Goal: Task Accomplishment & Management: Use online tool/utility

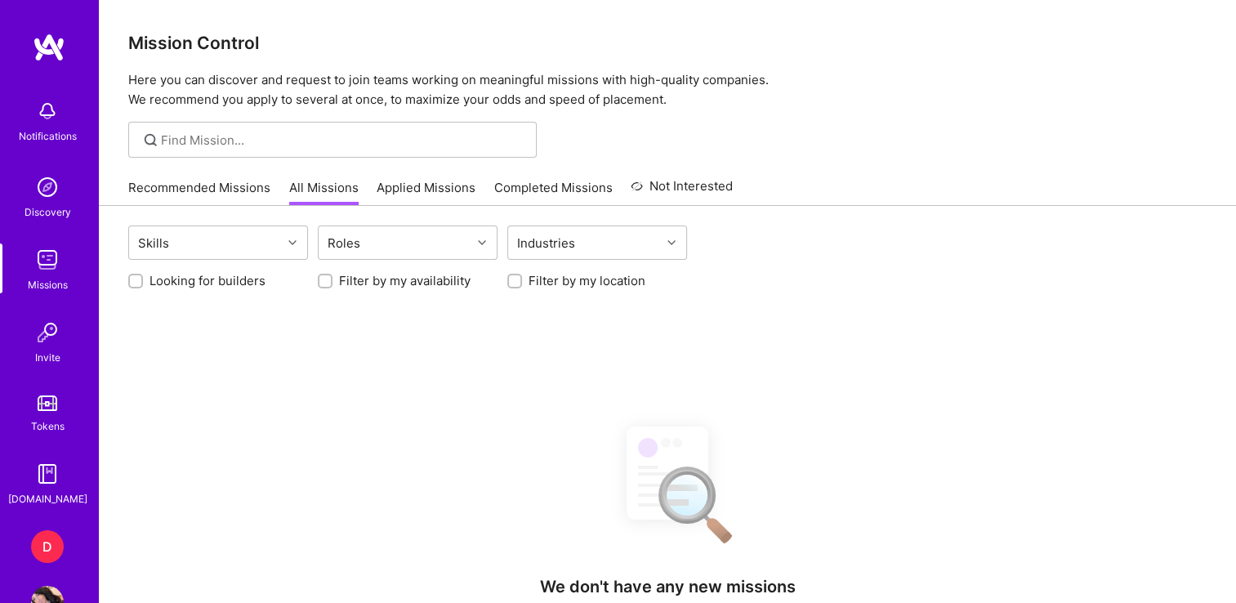
click at [35, 551] on div "D" at bounding box center [47, 546] width 33 height 33
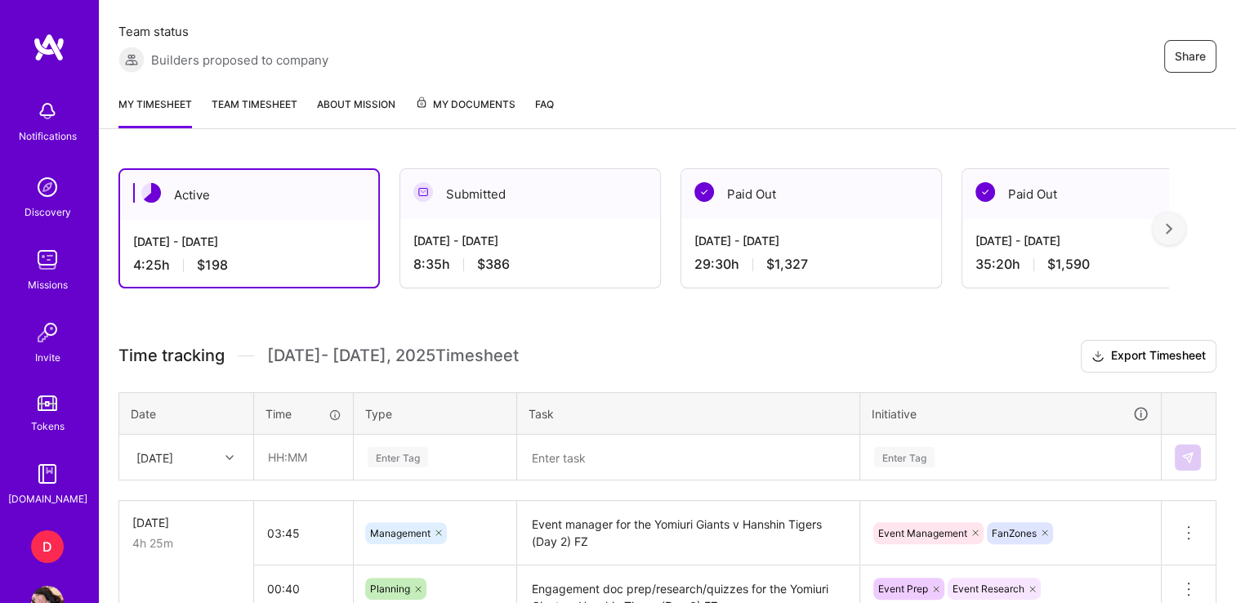
scroll to position [297, 0]
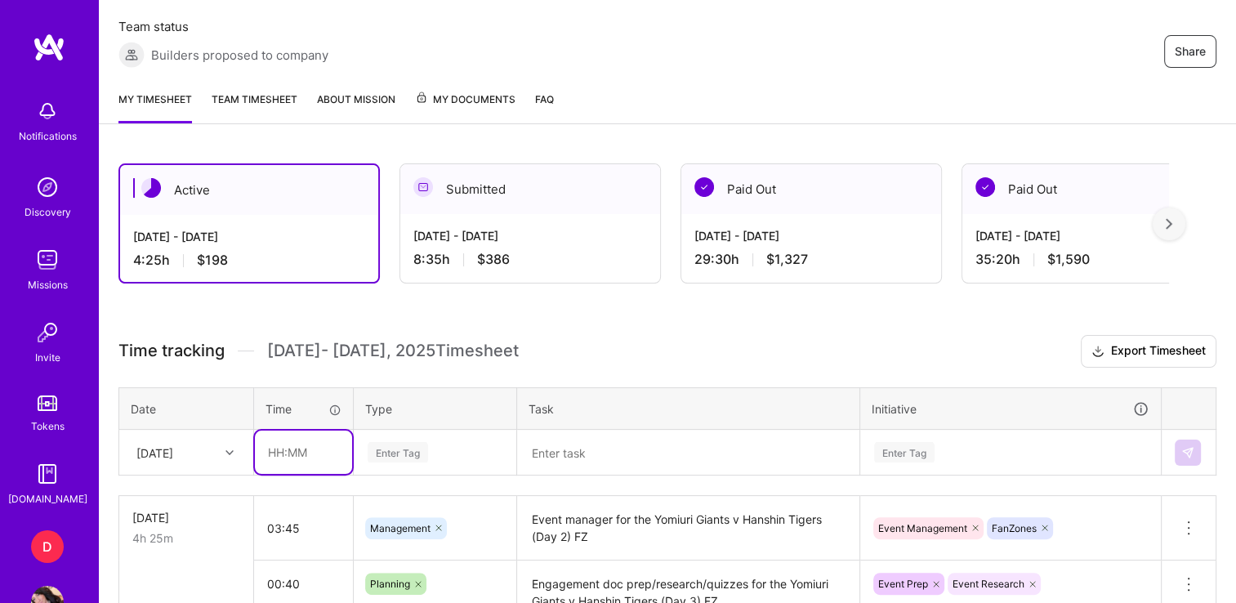
click at [284, 453] on input "text" at bounding box center [303, 451] width 97 height 43
type input "04:00"
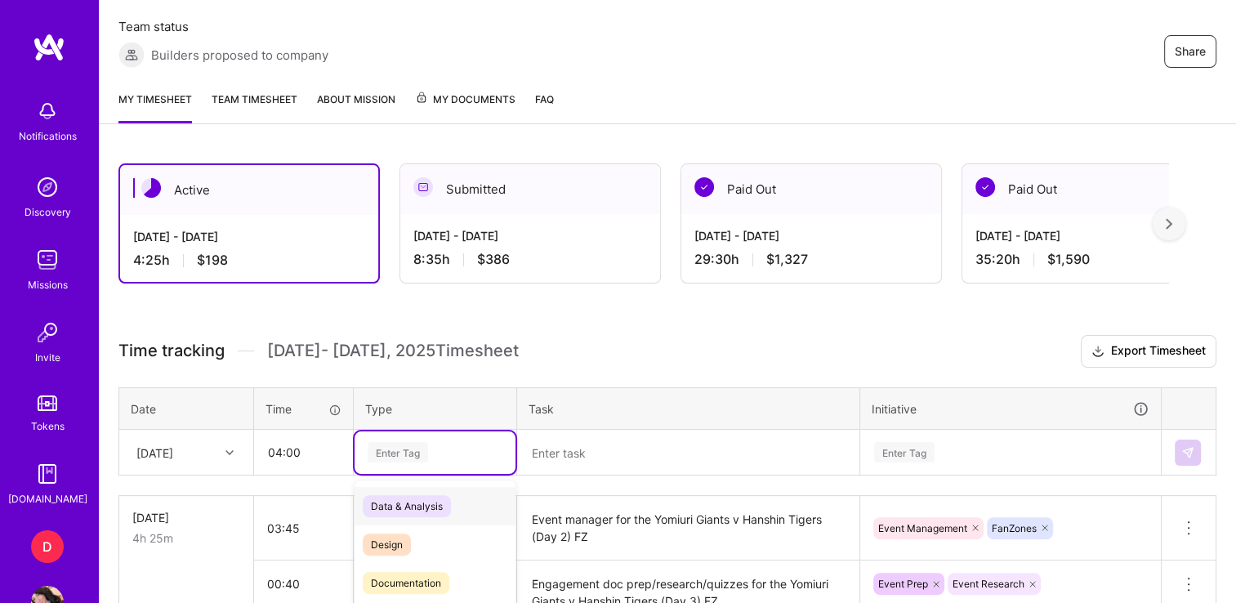
scroll to position [423, 0]
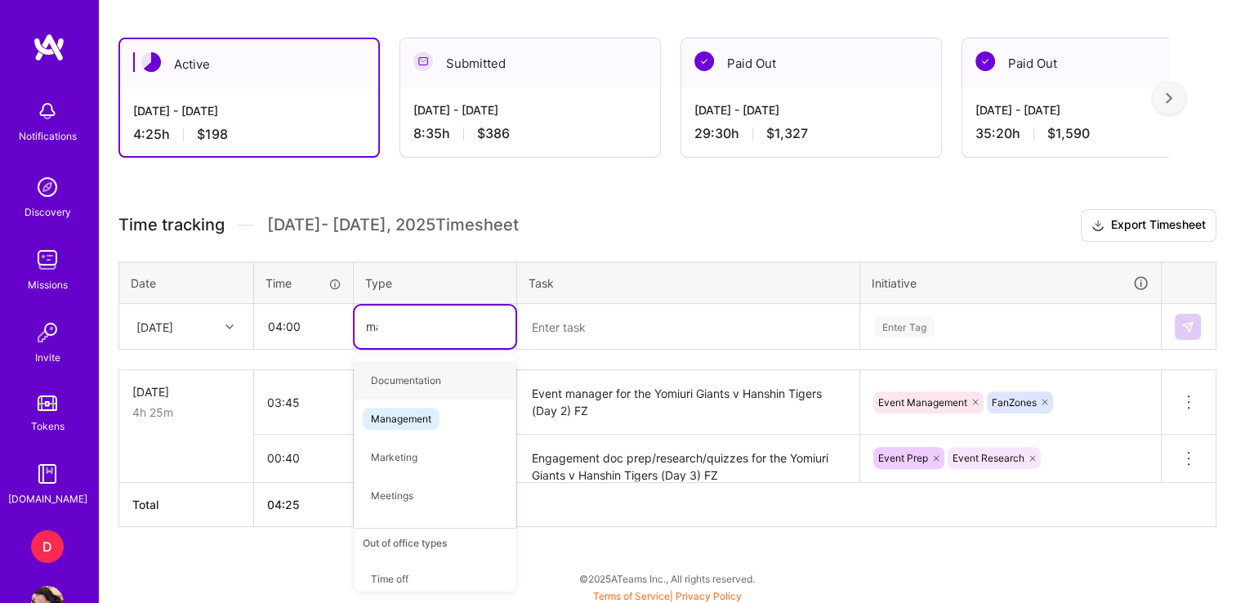
type input "mana"
click at [400, 369] on span "Management" at bounding box center [401, 380] width 77 height 22
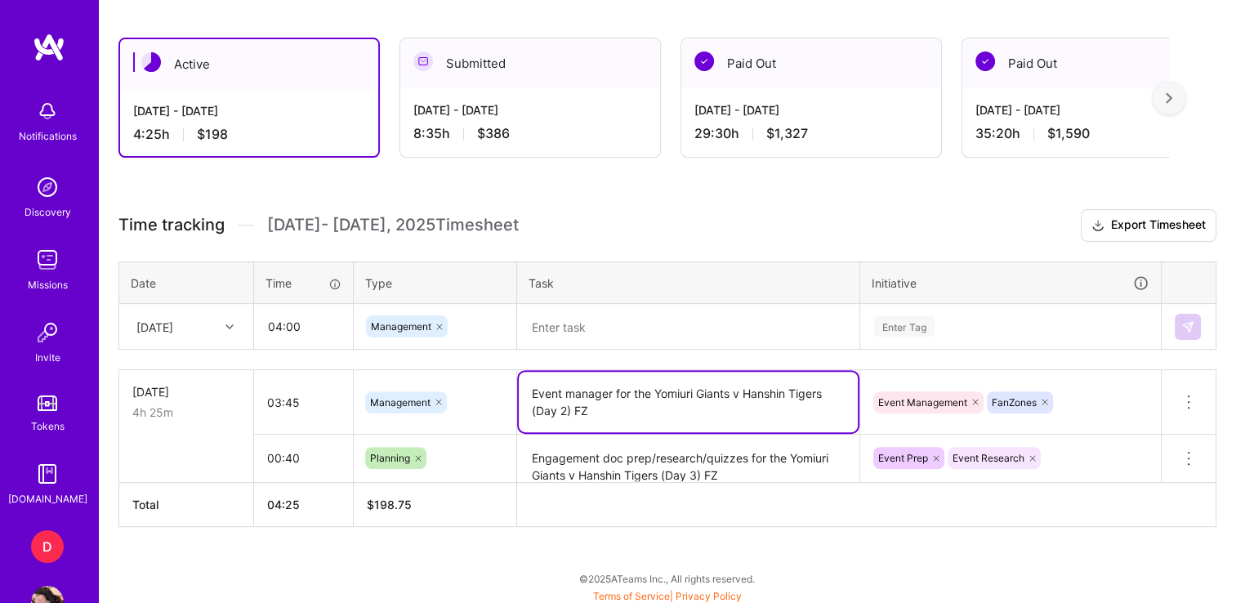
drag, startPoint x: 618, startPoint y: 413, endPoint x: 518, endPoint y: 391, distance: 102.1
click at [519, 391] on textarea "Event manager for the Yomiuri Giants v Hanshin Tigers (Day 2) FZ" at bounding box center [688, 402] width 339 height 60
click at [604, 325] on textarea at bounding box center [688, 326] width 339 height 42
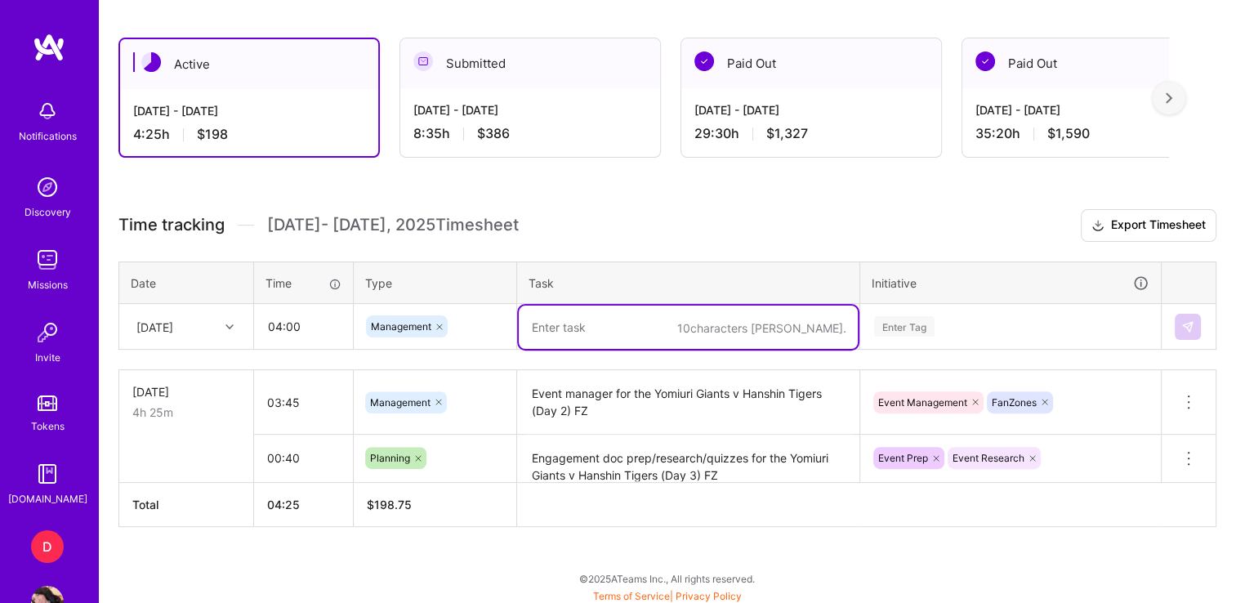
paste textarea "Event manager for the Yomiuri Giants v Hanshin Tigers (Day 2) FZ"
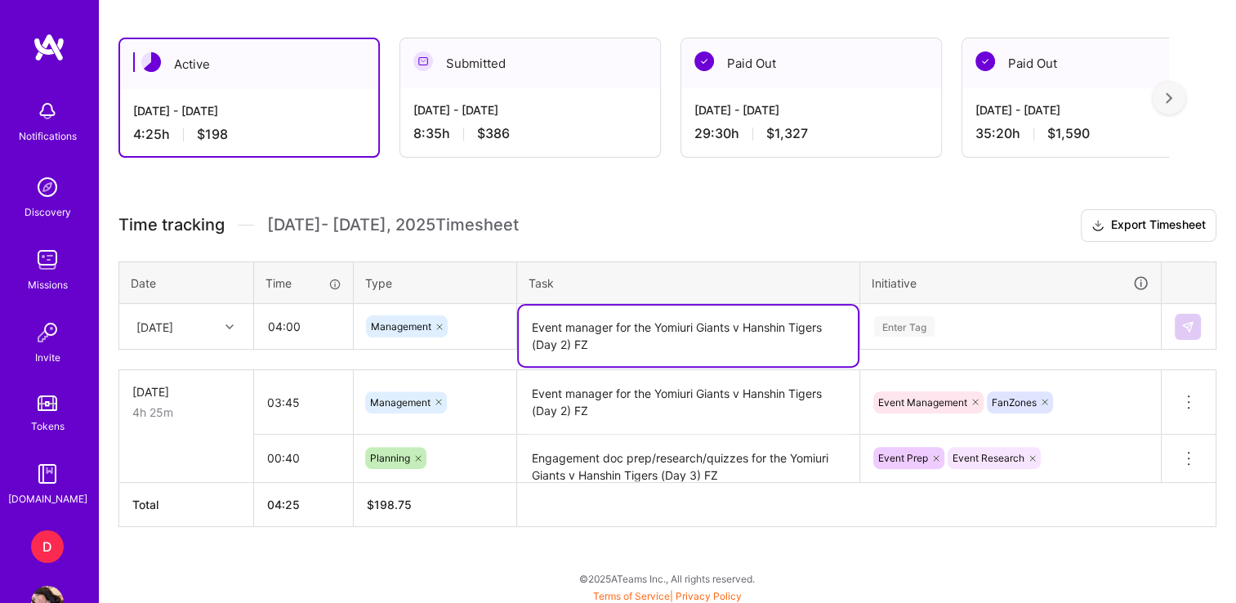
click at [564, 341] on textarea "Event manager for the Yomiuri Giants v Hanshin Tigers (Day 2) FZ" at bounding box center [688, 335] width 339 height 60
type textarea "Event manager for the Yomiuri Giants v Hanshin Tigers (Day 3) FZ"
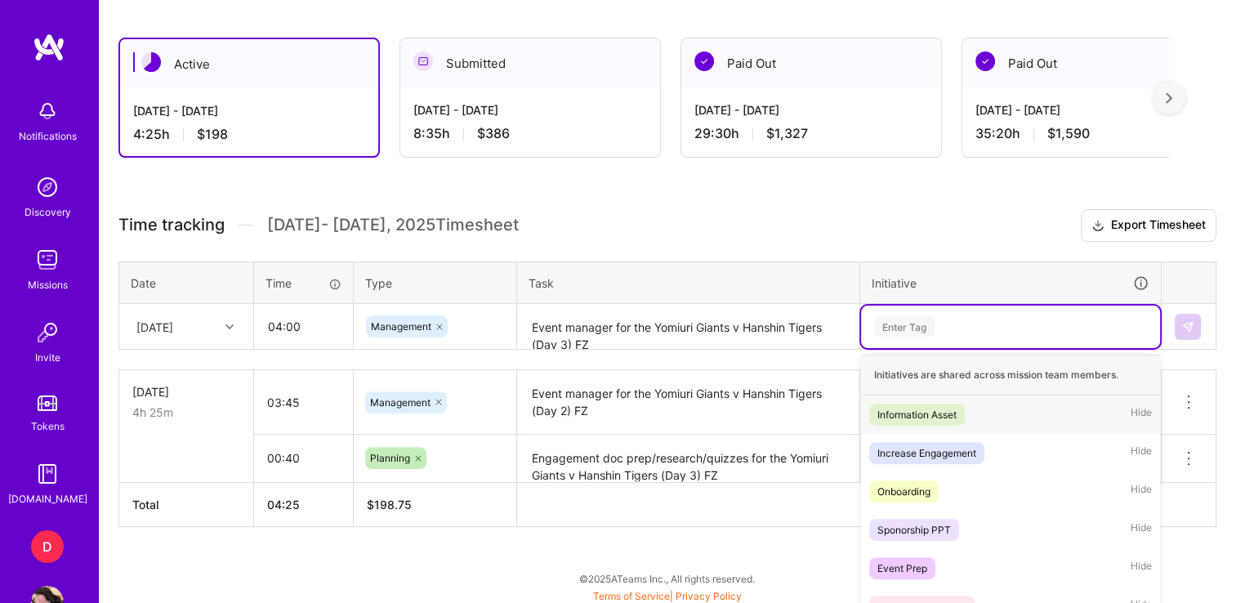
scroll to position [506, 0]
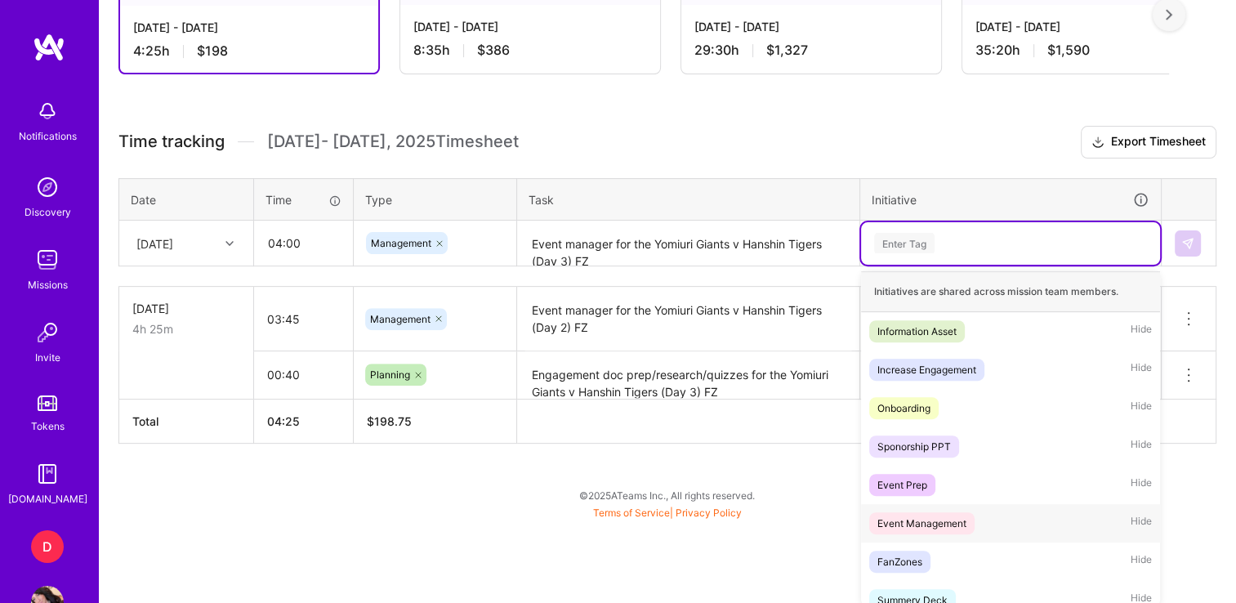
click at [915, 521] on div "Event Management" at bounding box center [921, 523] width 89 height 17
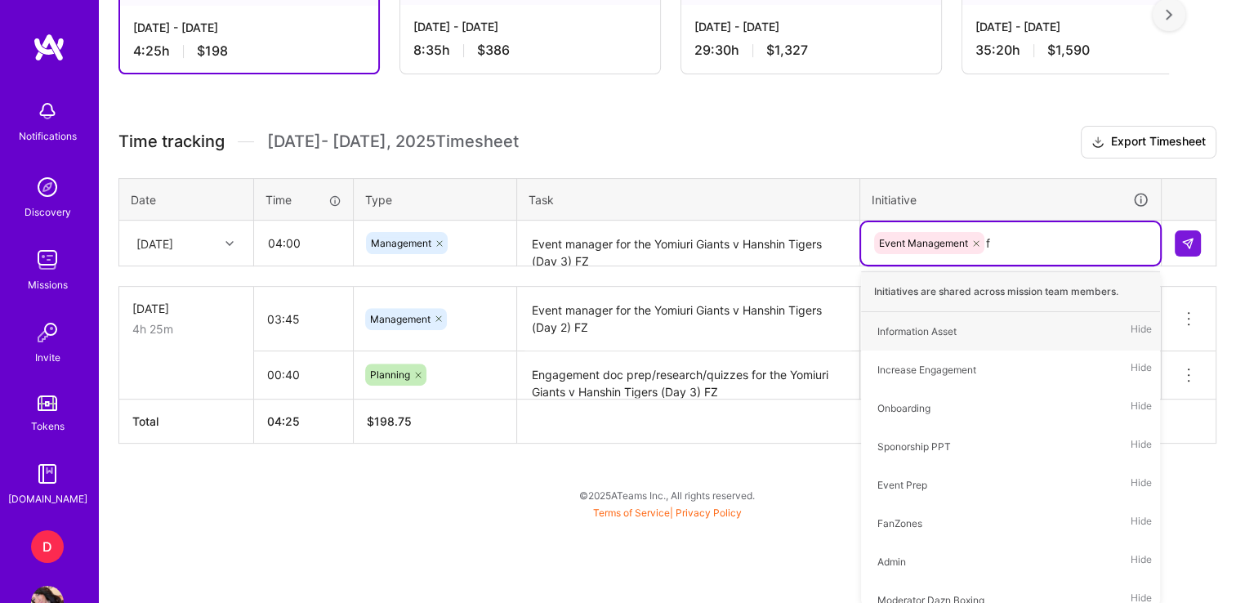
type input "fa"
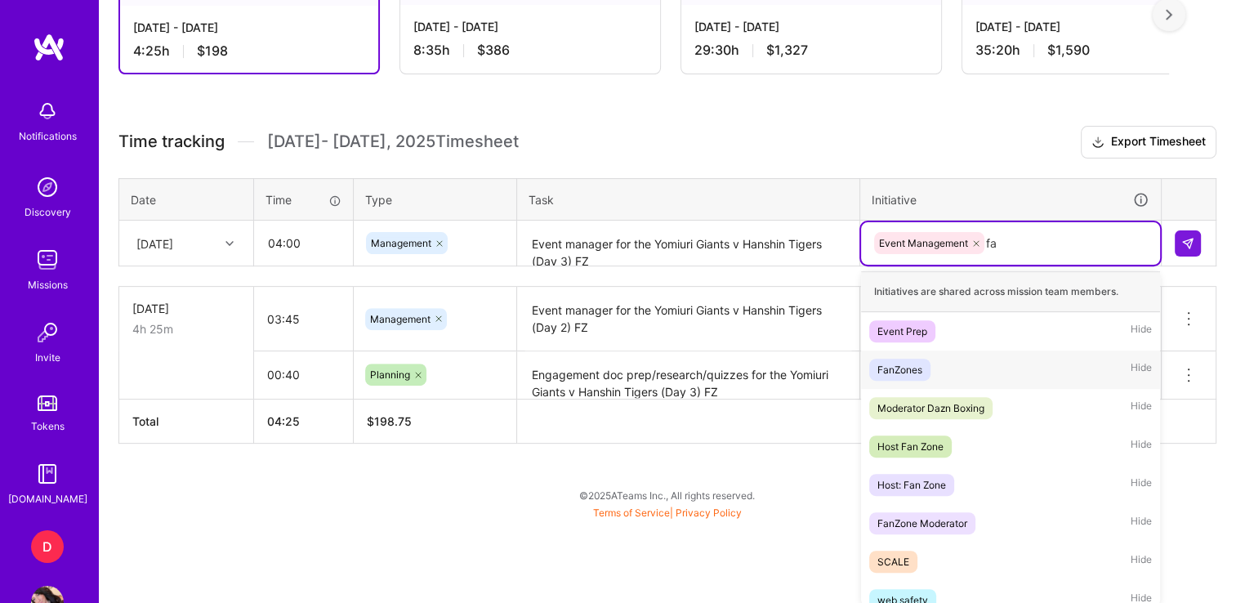
click at [898, 370] on div "FanZones" at bounding box center [899, 369] width 45 height 17
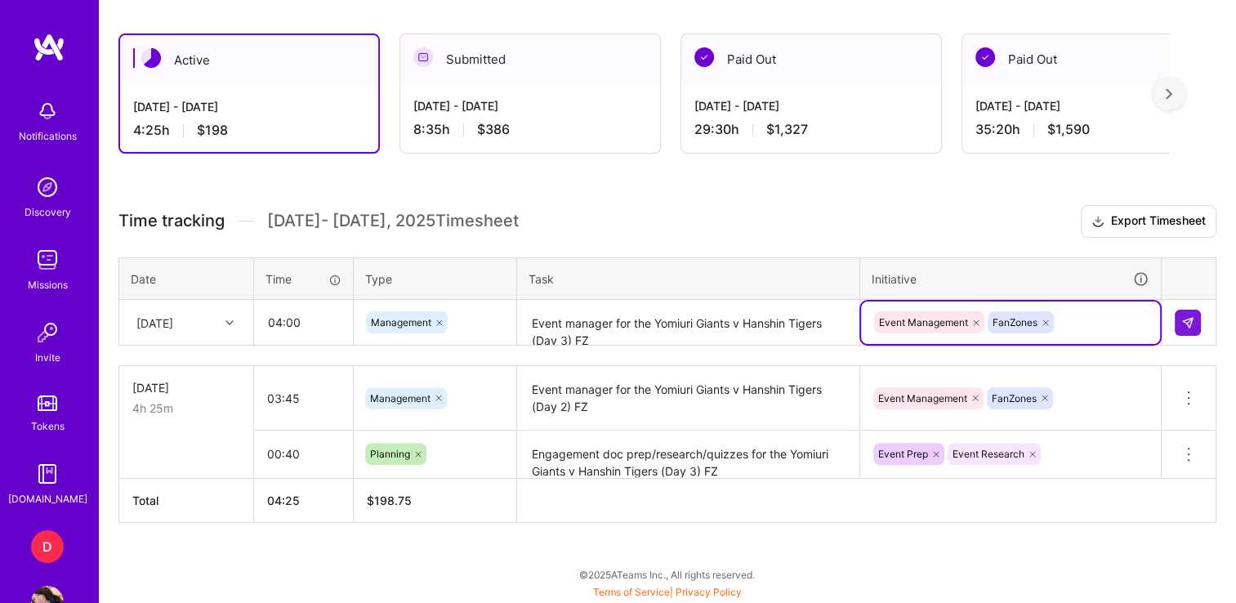
scroll to position [423, 0]
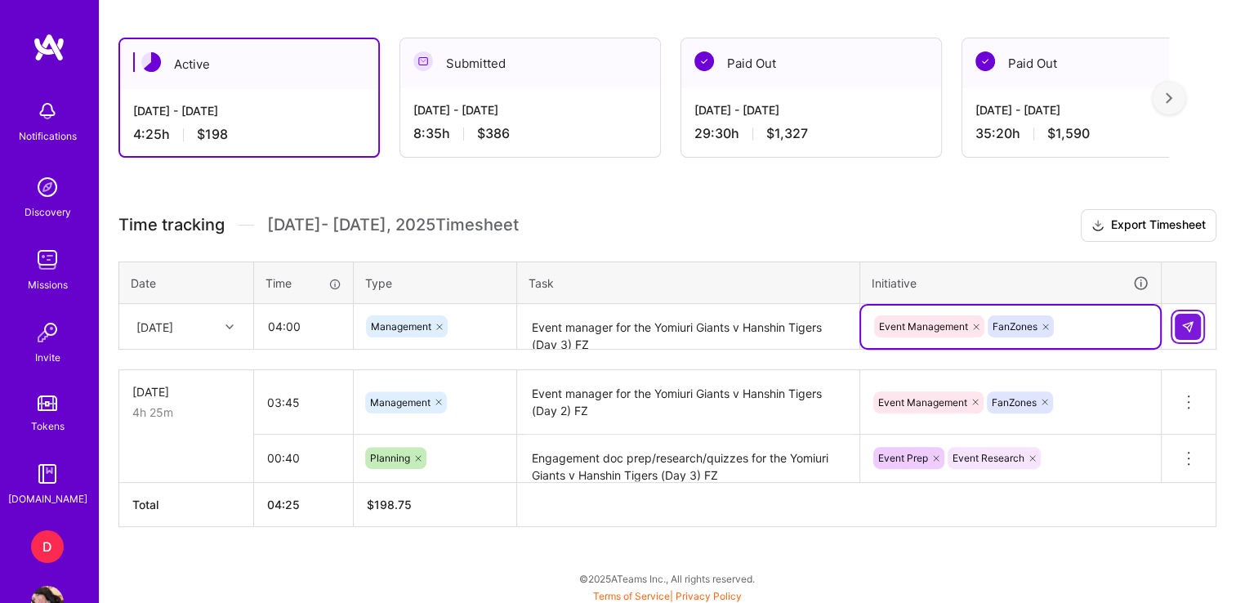
click at [1193, 331] on button at bounding box center [1188, 327] width 26 height 26
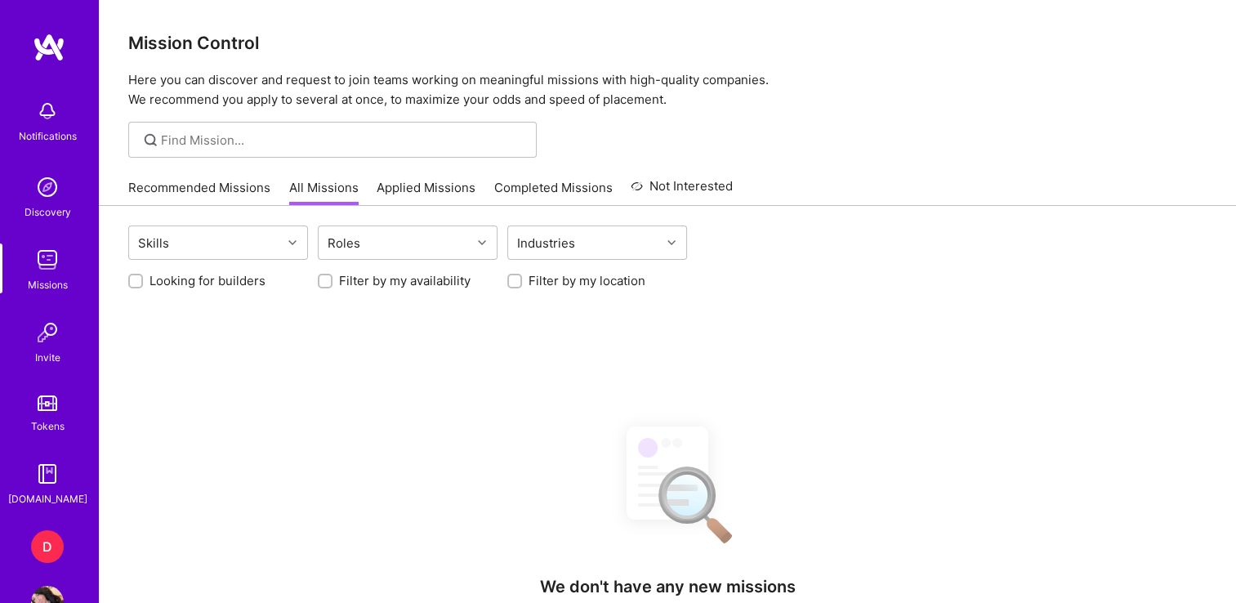
click at [47, 545] on div "D" at bounding box center [47, 546] width 33 height 33
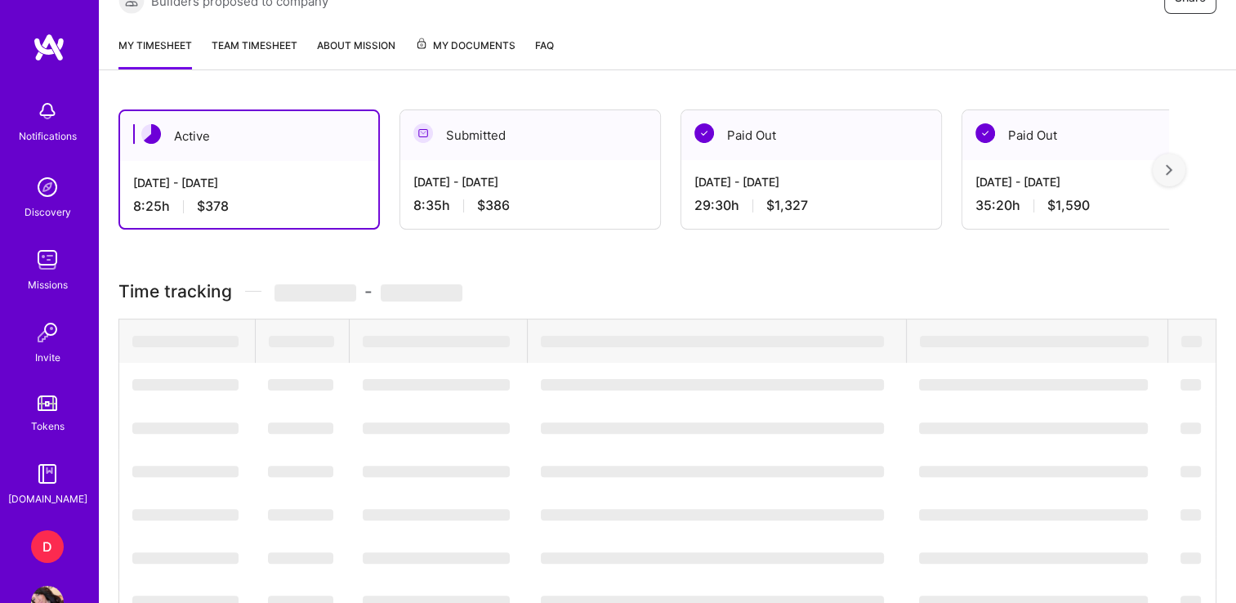
scroll to position [352, 0]
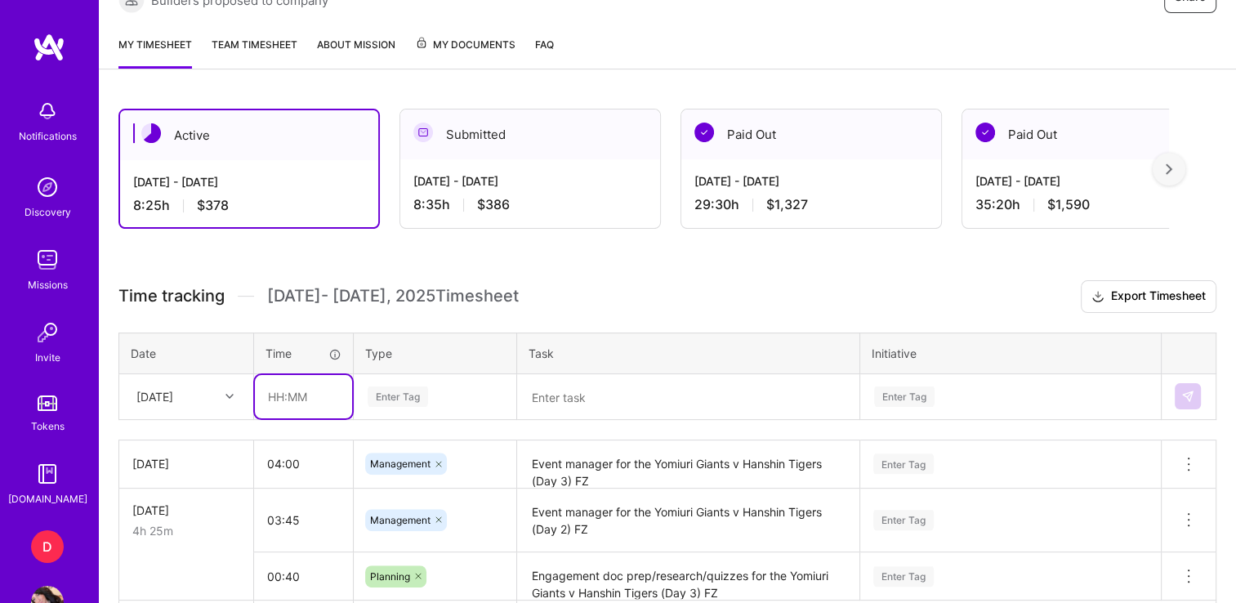
click at [271, 390] on input "text" at bounding box center [303, 396] width 97 height 43
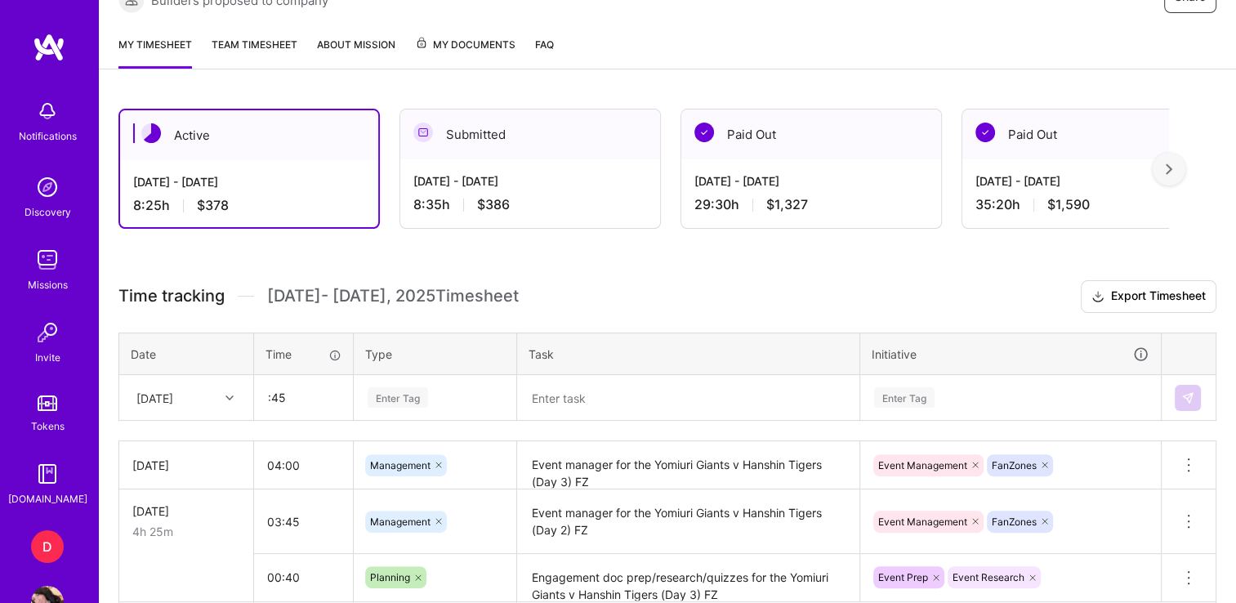
type input "00:45"
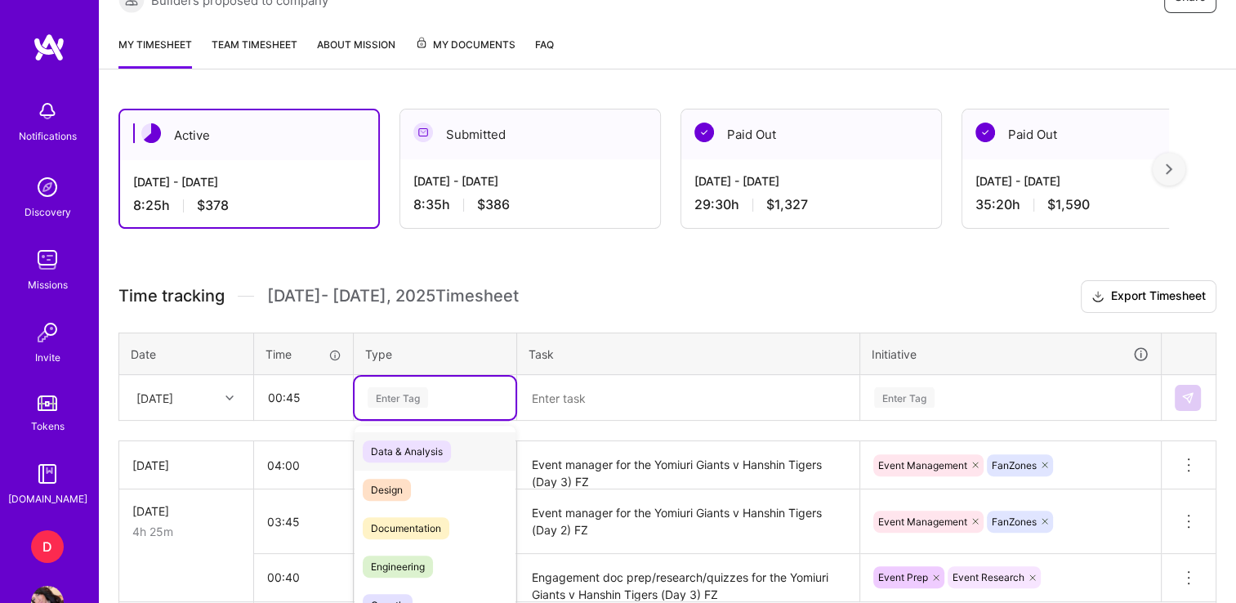
scroll to position [424, 0]
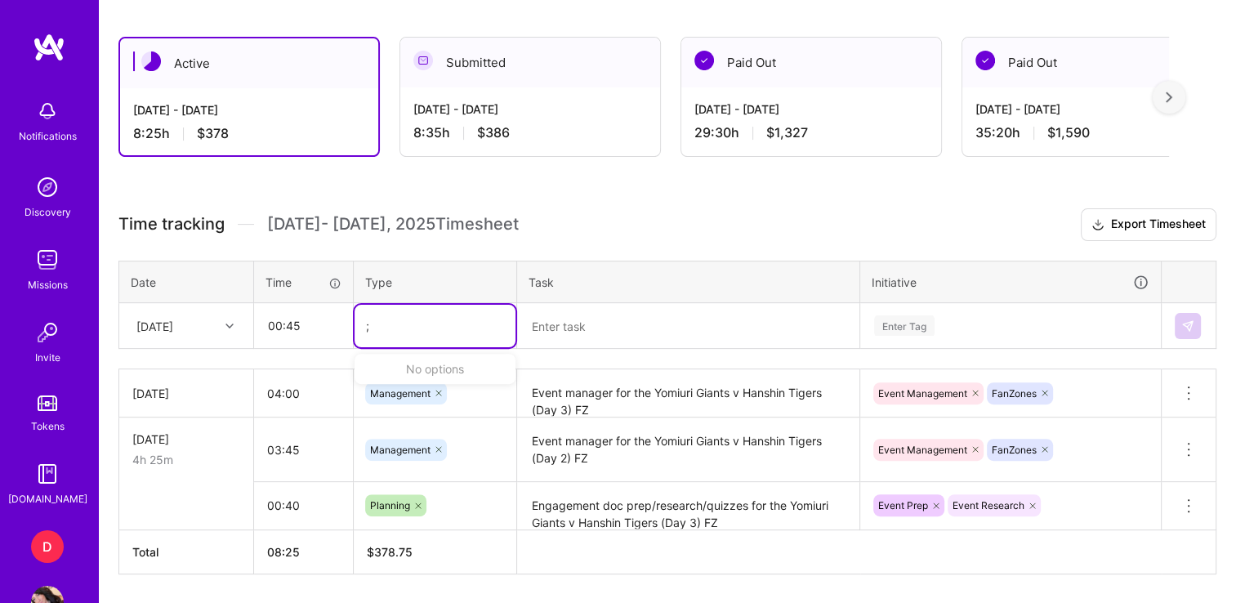
type input ";"
type input "pl"
click at [423, 377] on div "Planning" at bounding box center [434, 379] width 161 height 38
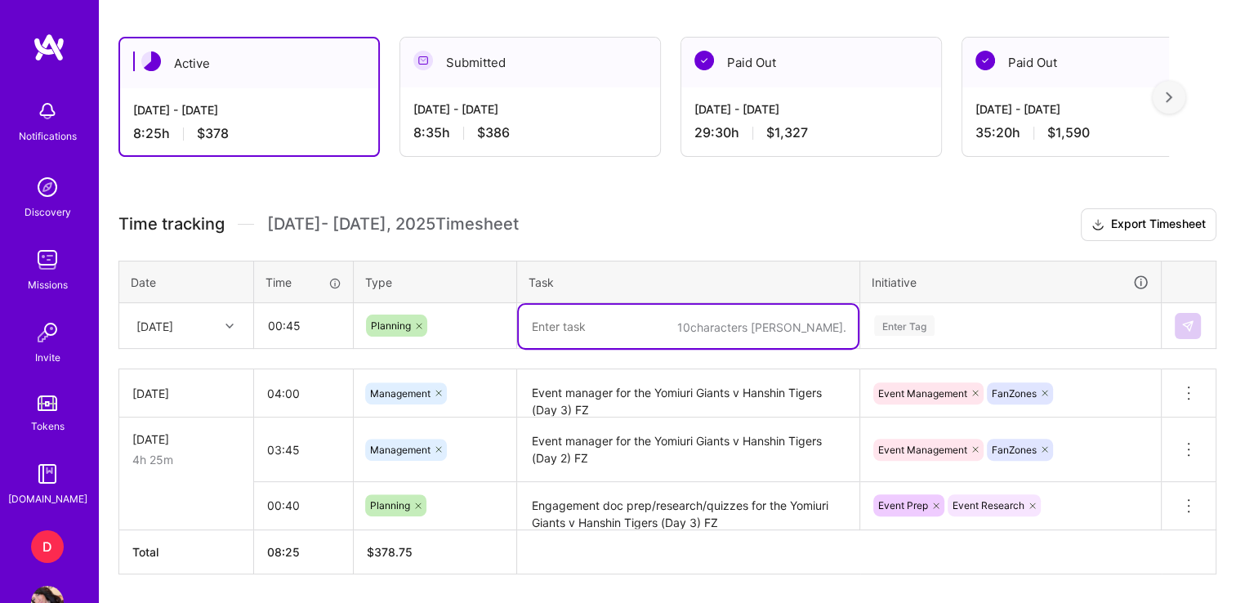
click at [611, 333] on textarea at bounding box center [688, 326] width 339 height 43
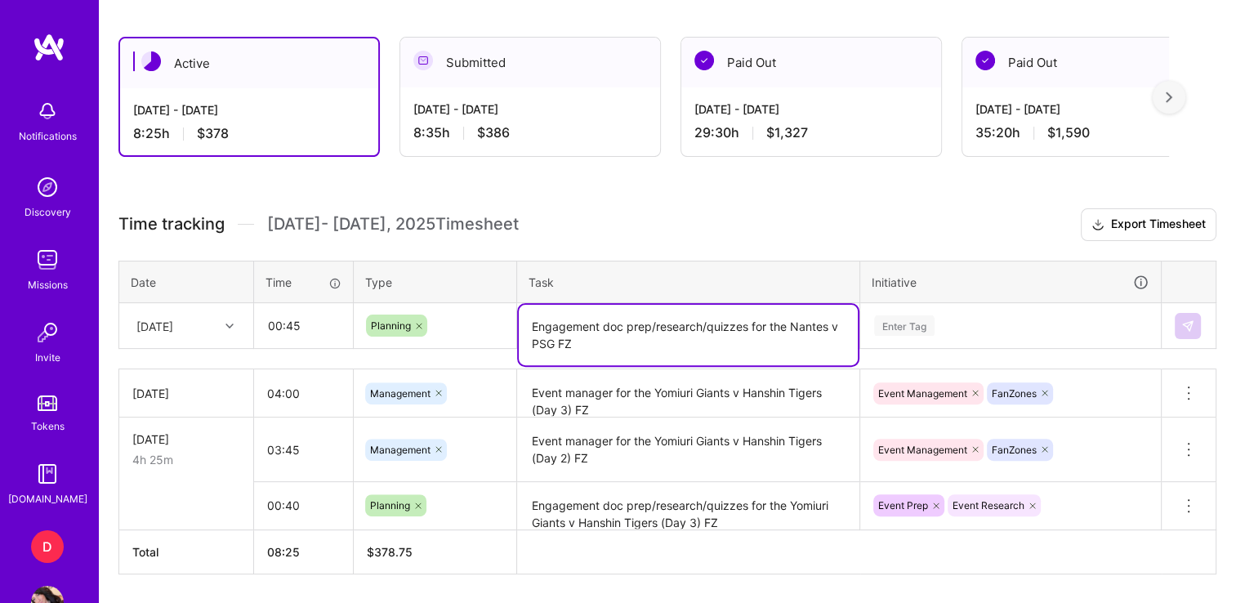
type textarea "Engagement doc prep/research/quizzes for the Nantes v PSG FZ"
click at [304, 321] on input "00:45" at bounding box center [303, 325] width 97 height 43
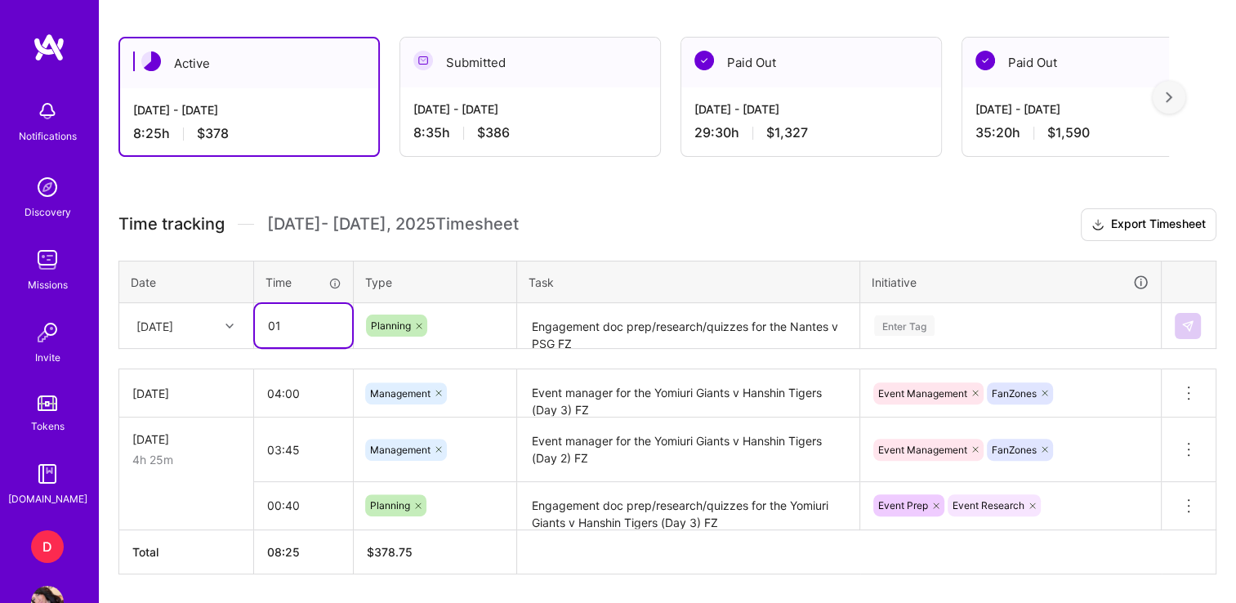
type input "01:00"
click at [976, 327] on div "Enter Tag" at bounding box center [1010, 326] width 299 height 42
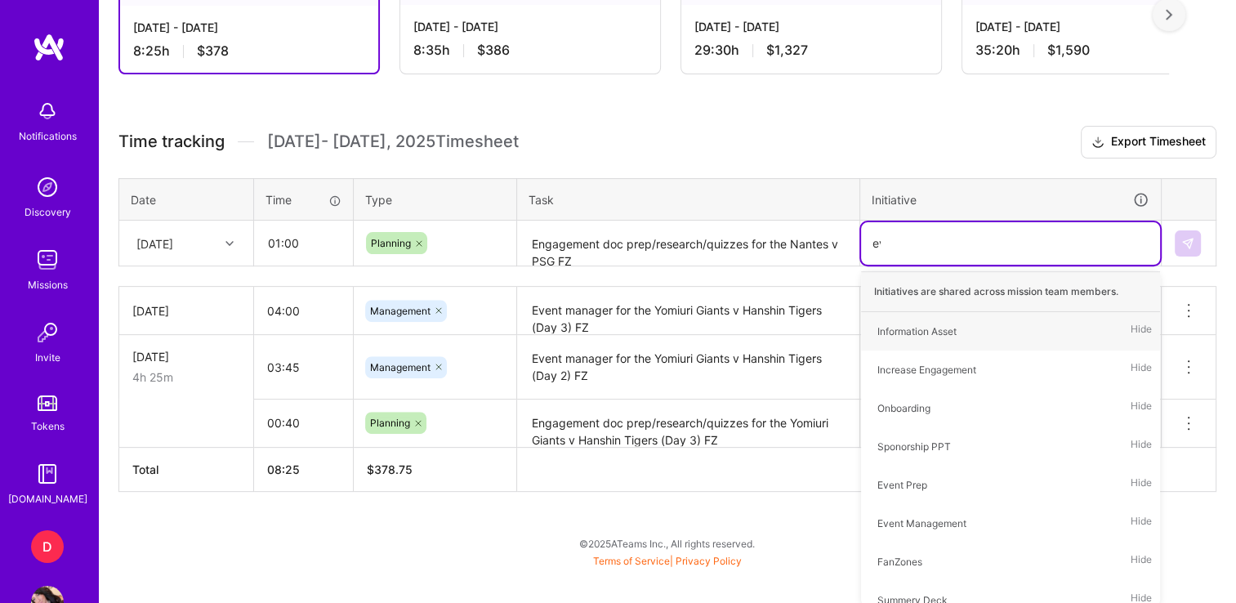
scroll to position [471, 0]
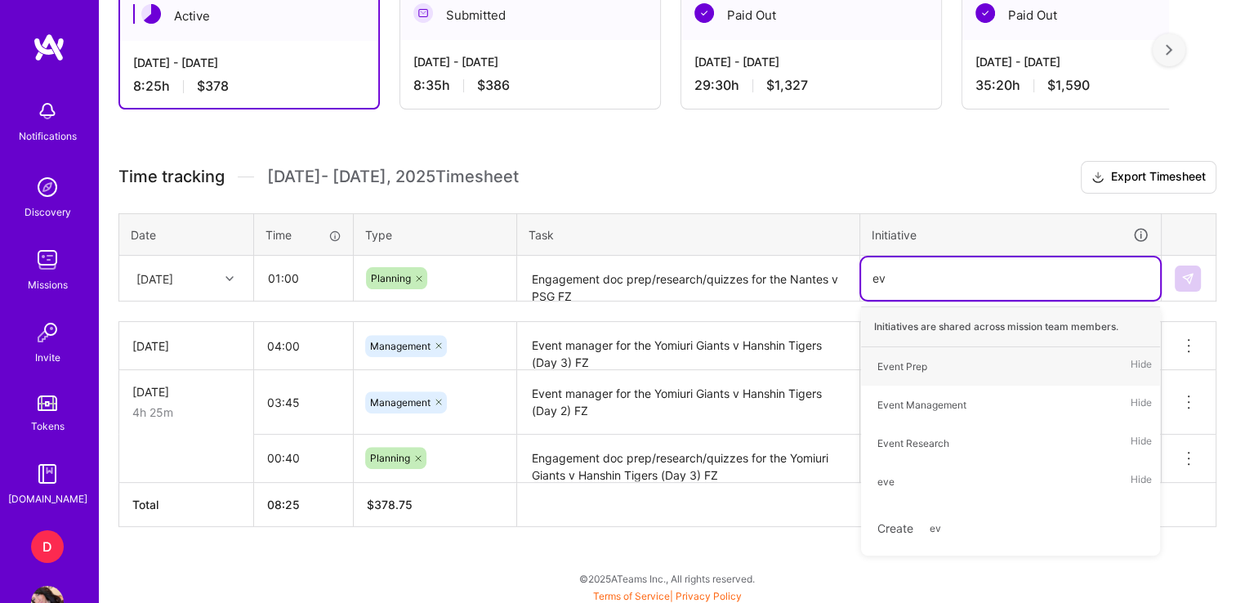
type input "eve"
click at [901, 358] on div "Event Prep" at bounding box center [902, 366] width 50 height 17
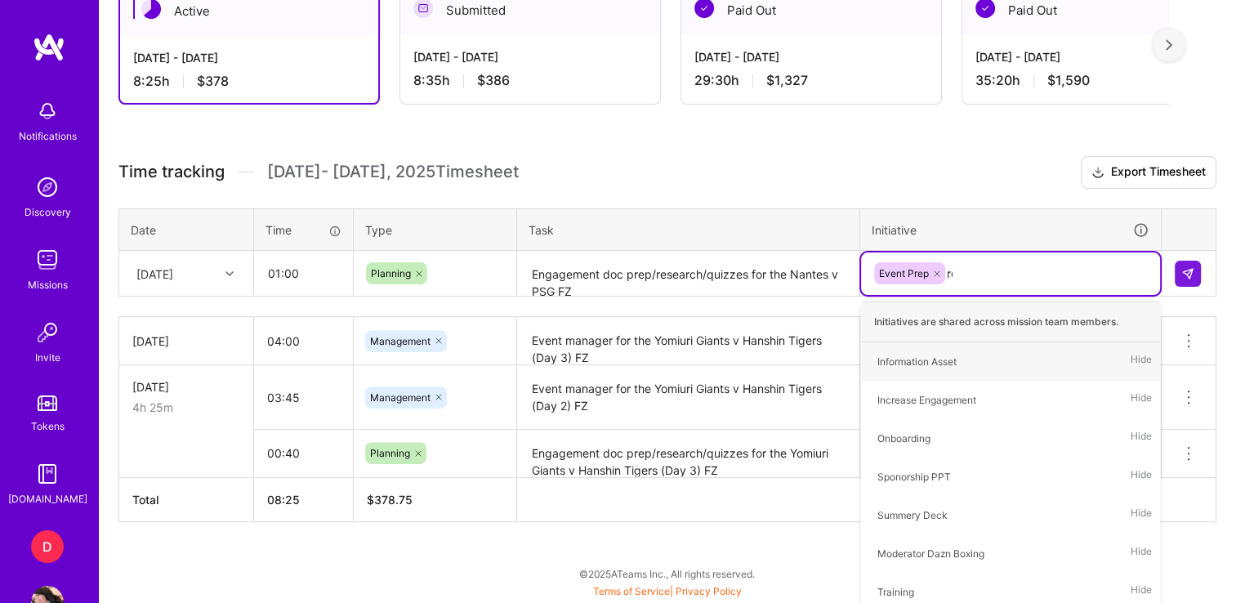
type input "res"
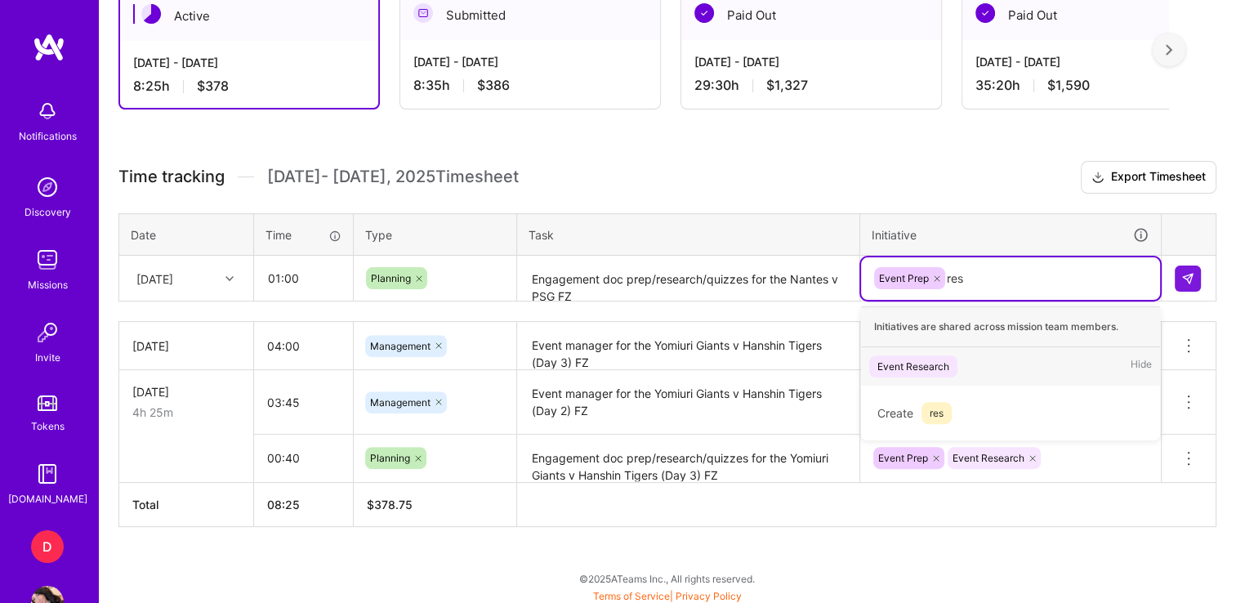
click at [921, 363] on div "Event Research" at bounding box center [913, 366] width 72 height 17
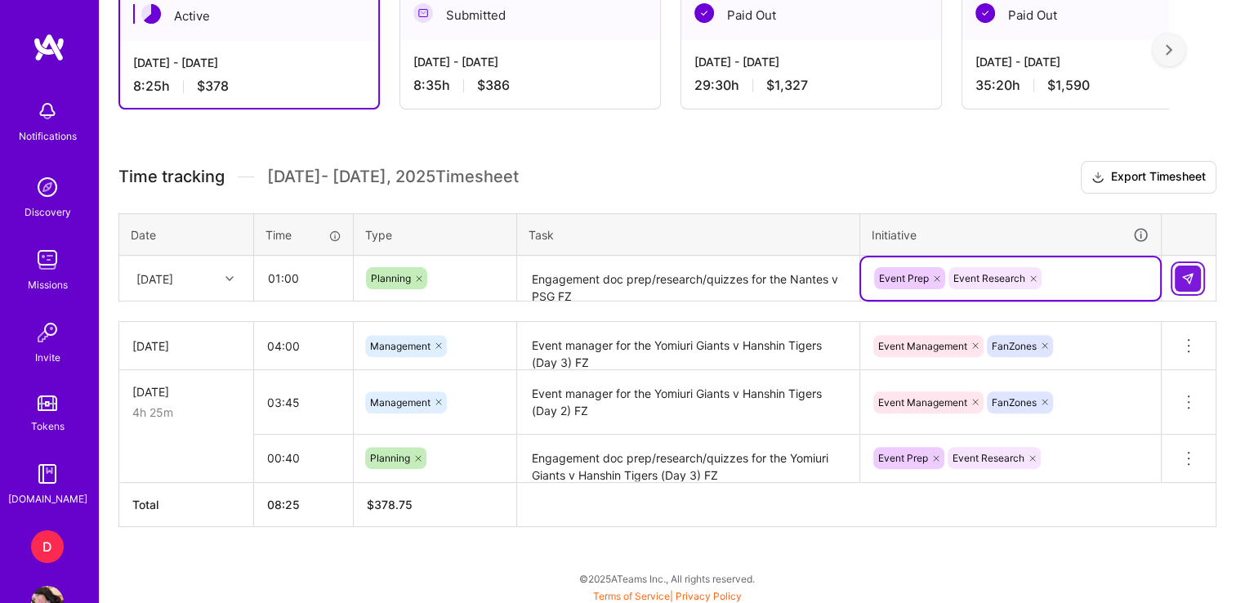
click at [1195, 276] on button at bounding box center [1188, 278] width 26 height 26
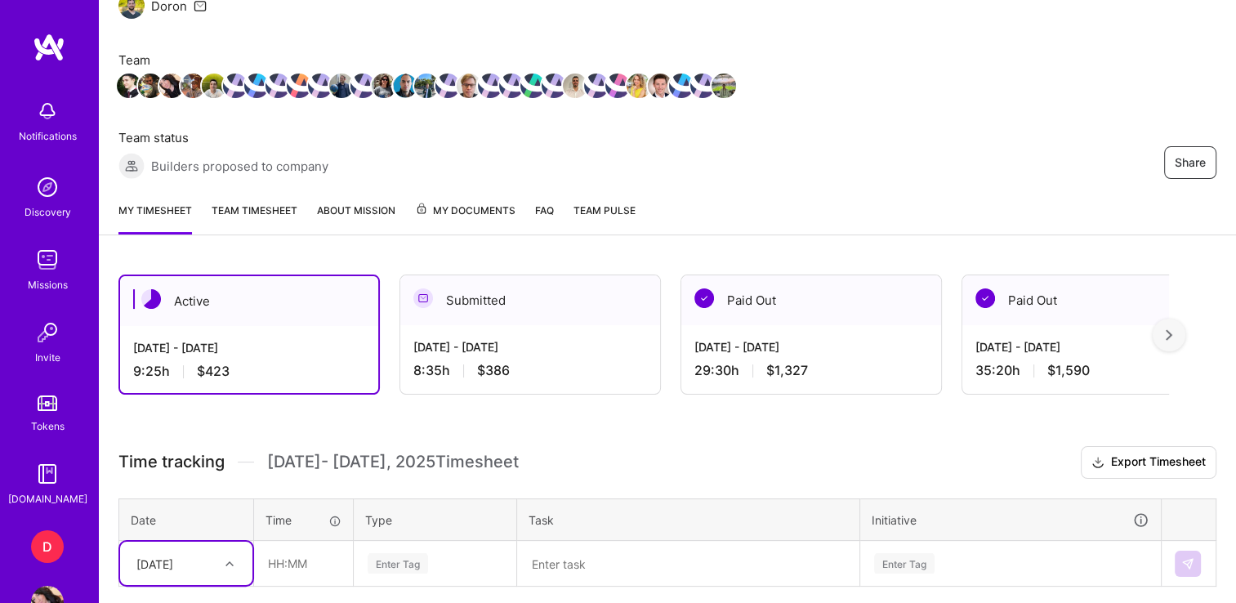
scroll to position [185, 0]
